Goal: Task Accomplishment & Management: Use online tool/utility

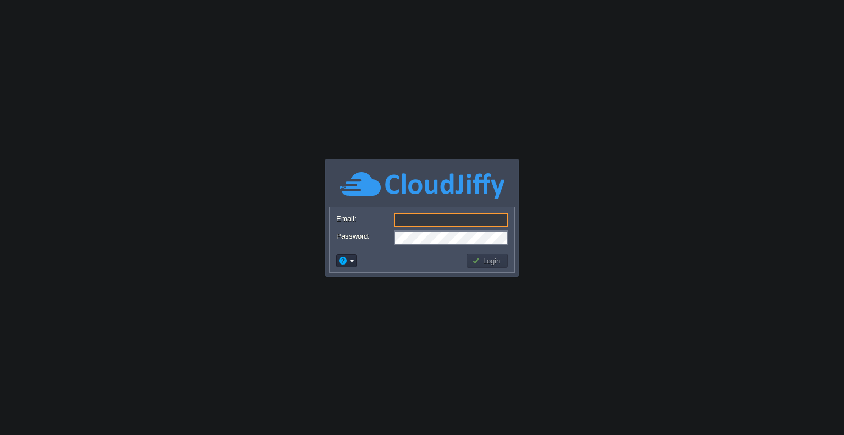
click at [419, 211] on form "Email: Password:" at bounding box center [422, 228] width 185 height 42
click at [420, 217] on input "Email:" at bounding box center [451, 220] width 114 height 14
type input "[EMAIL_ADDRESS][DOMAIN_NAME]"
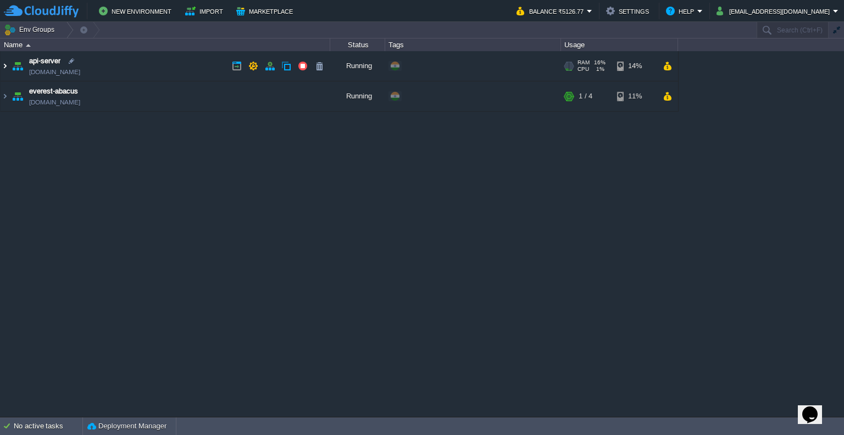
click at [3, 68] on img at bounding box center [5, 66] width 9 height 30
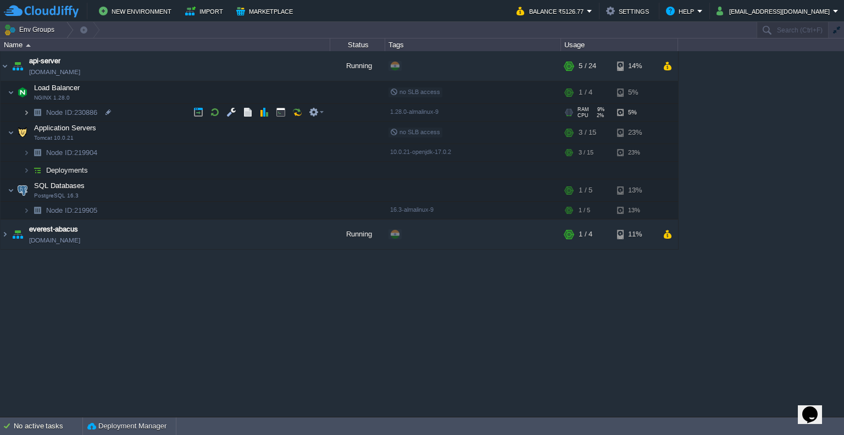
click at [28, 112] on img at bounding box center [26, 112] width 7 height 17
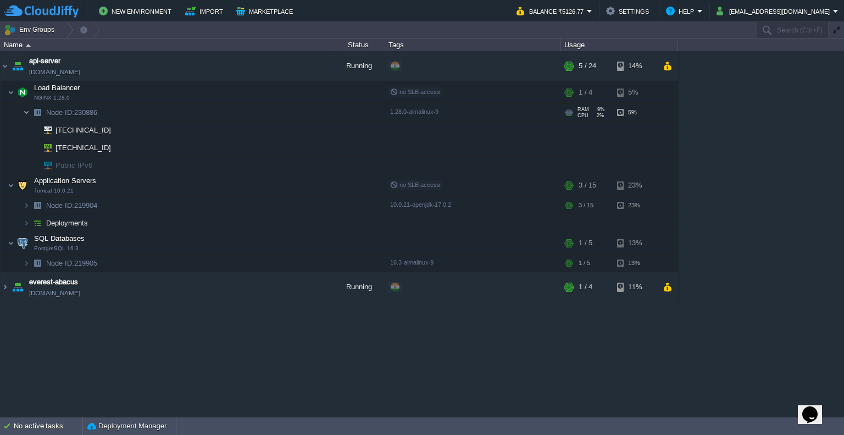
click at [28, 112] on img at bounding box center [26, 112] width 7 height 17
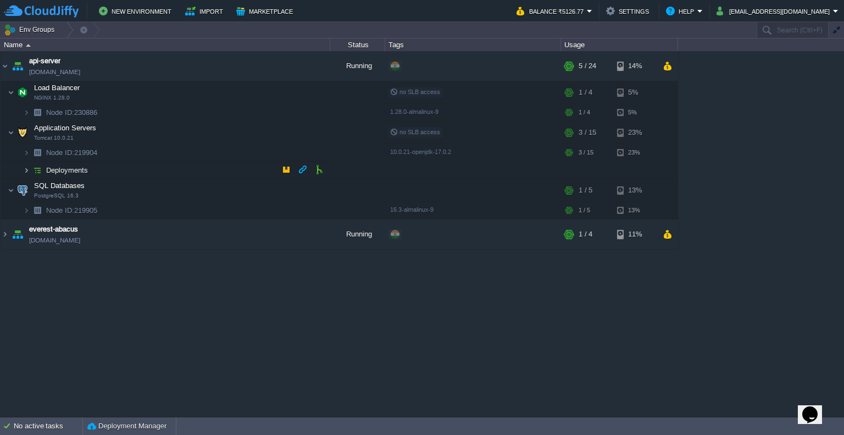
click at [24, 170] on img at bounding box center [26, 169] width 7 height 17
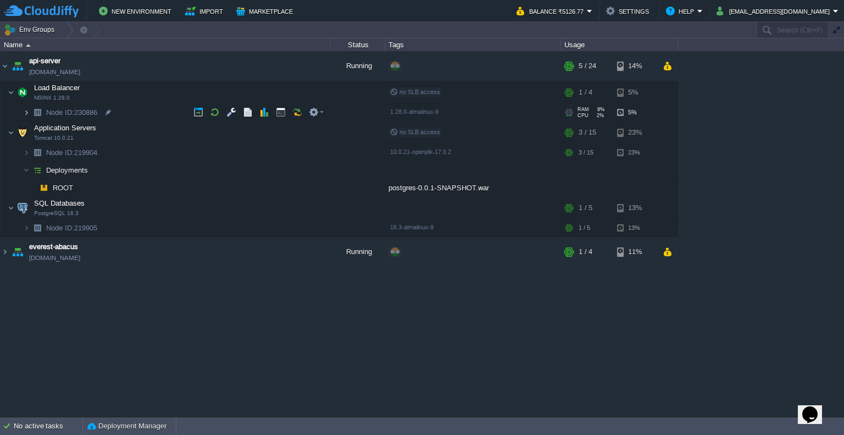
click at [26, 110] on img at bounding box center [26, 112] width 7 height 17
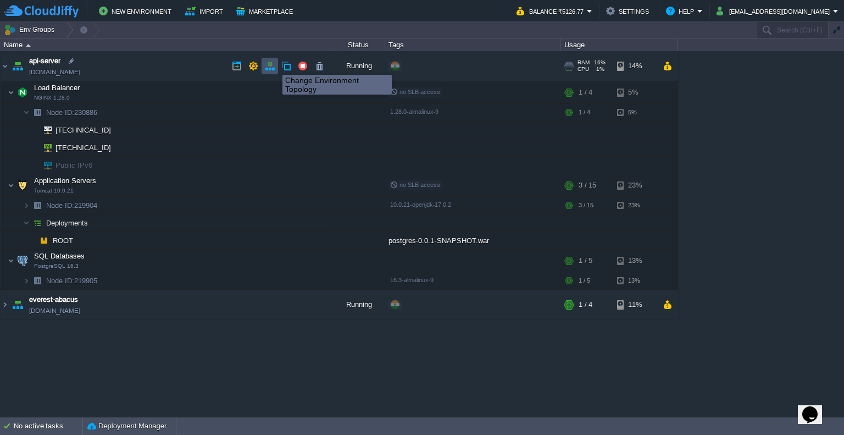
click at [270, 66] on button "button" at bounding box center [270, 66] width 10 height 10
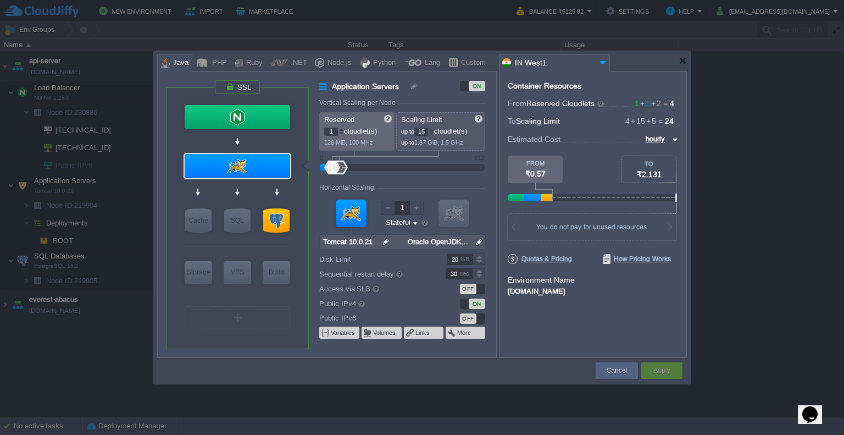
click at [684, 65] on div at bounding box center [422, 61] width 530 height 20
click at [614, 219] on body "New Environment Import Marketplace Bonus ₹0.00 Upgrade Account Balance ₹5125.82…" at bounding box center [422, 217] width 844 height 435
type input "PostgreSQL 16.3"
click at [281, 221] on div at bounding box center [276, 220] width 26 height 24
type input "SQL Databases"
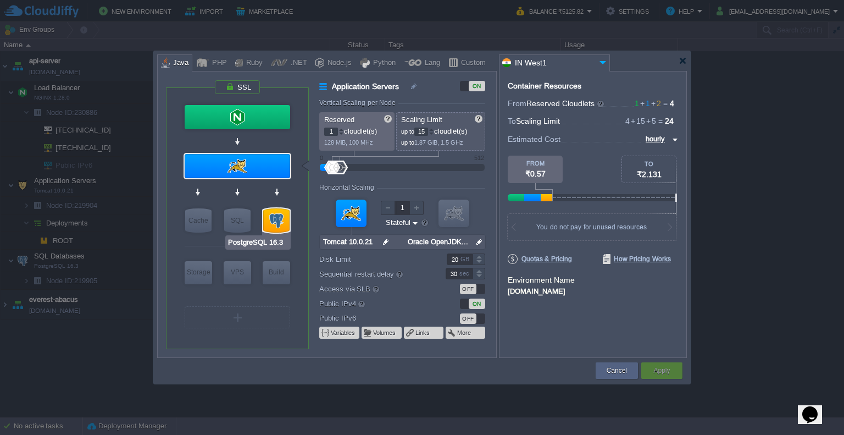
type input "2"
type input "5"
type input "PostgreSQL 16.3"
type input "null"
type input "16.3-almalinux-9"
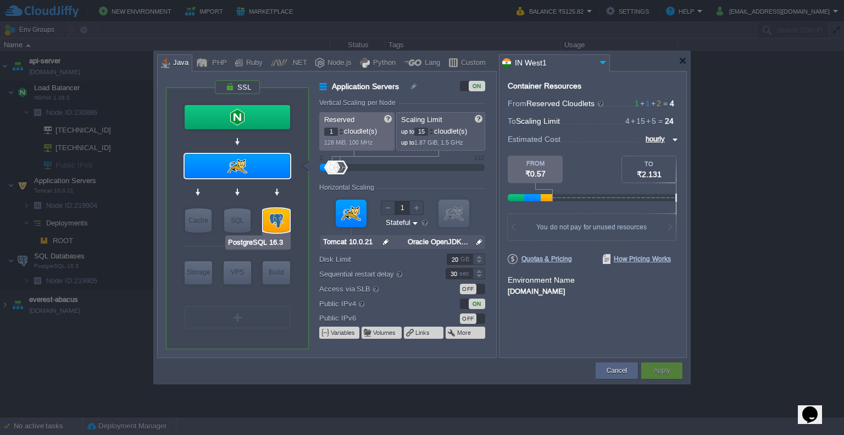
type input "Stateless"
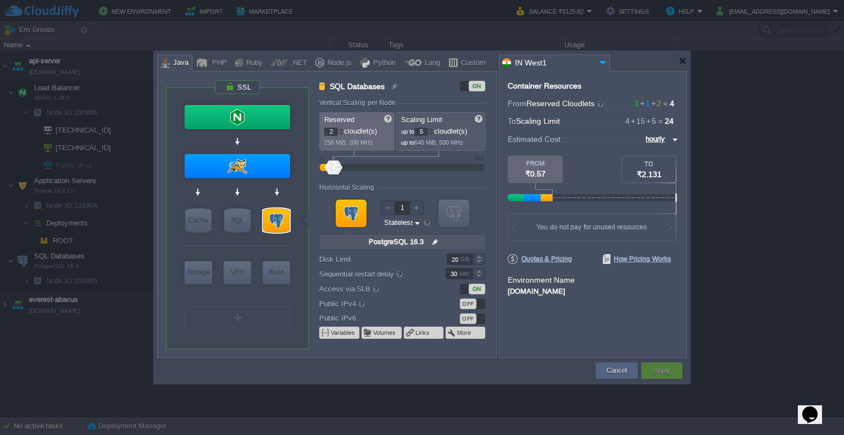
click at [767, 191] on div at bounding box center [422, 217] width 844 height 435
click at [786, 172] on div at bounding box center [422, 217] width 844 height 435
